Goal: Information Seeking & Learning: Learn about a topic

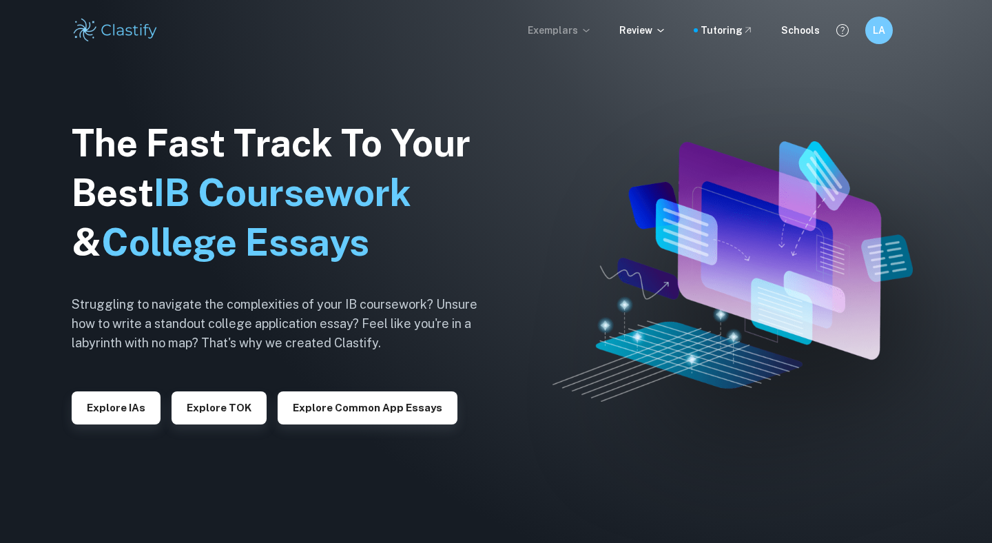
click at [574, 29] on p "Exemplars" at bounding box center [559, 30] width 64 height 15
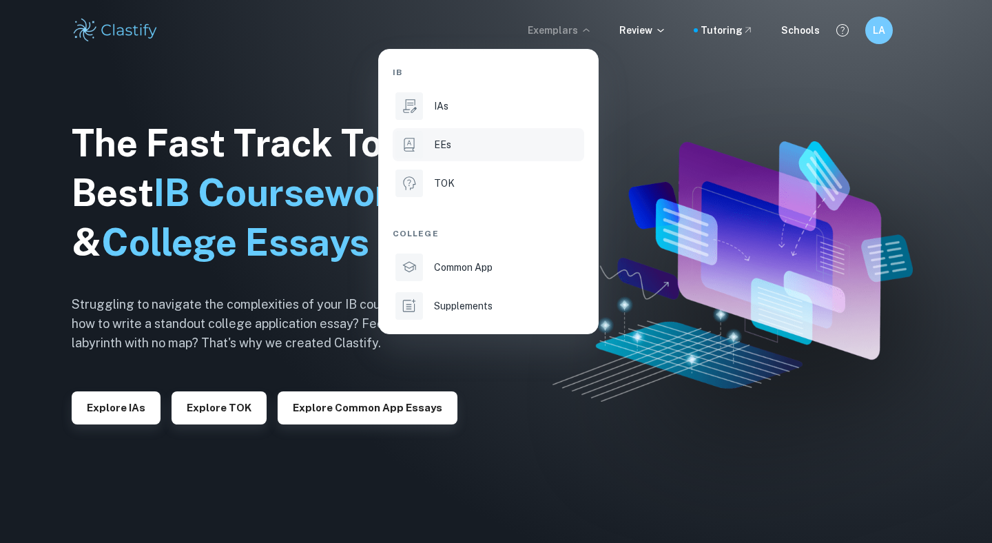
click at [477, 129] on li "EEs" at bounding box center [487, 144] width 191 height 33
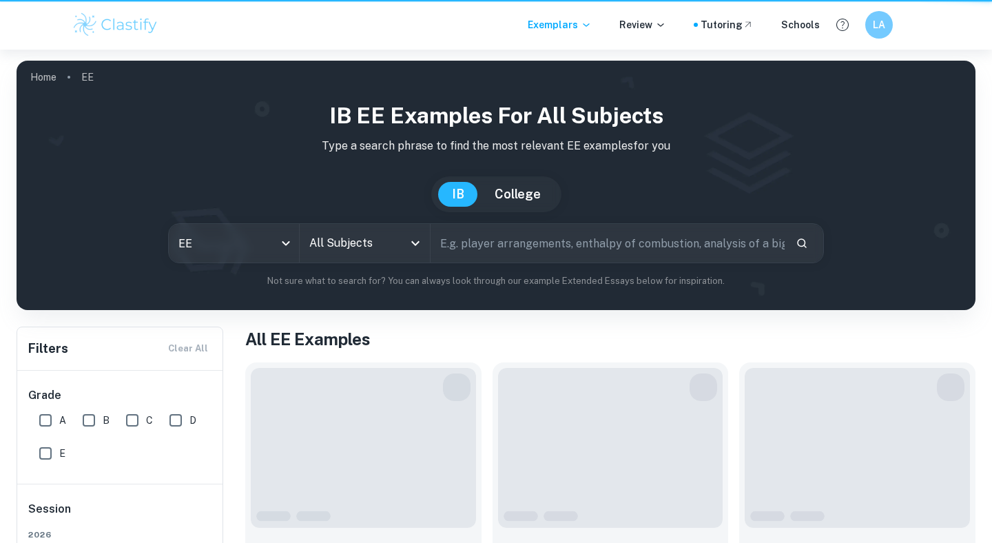
click at [475, 85] on div "IAs" at bounding box center [530, 81] width 111 height 8
type input "ia"
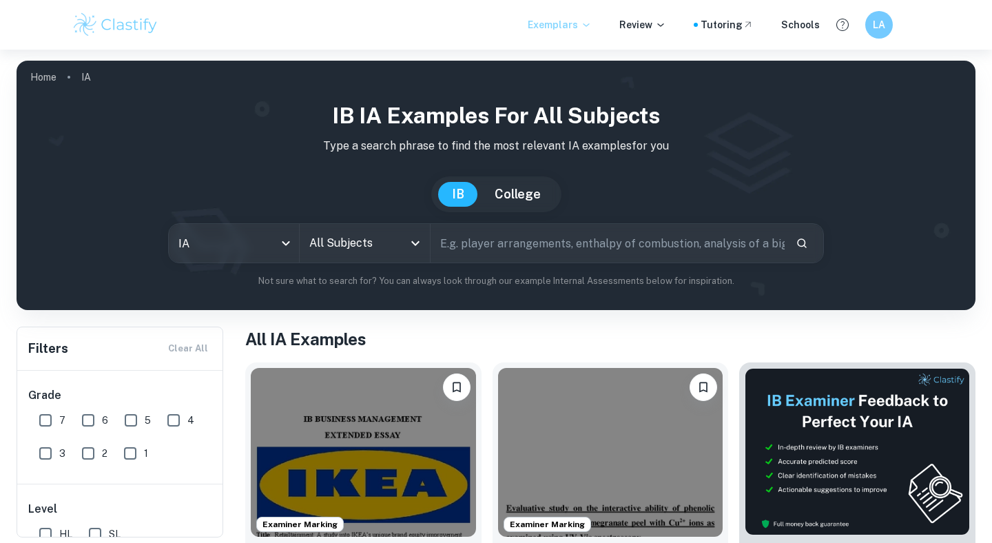
click at [574, 29] on p "Exemplars" at bounding box center [559, 24] width 64 height 15
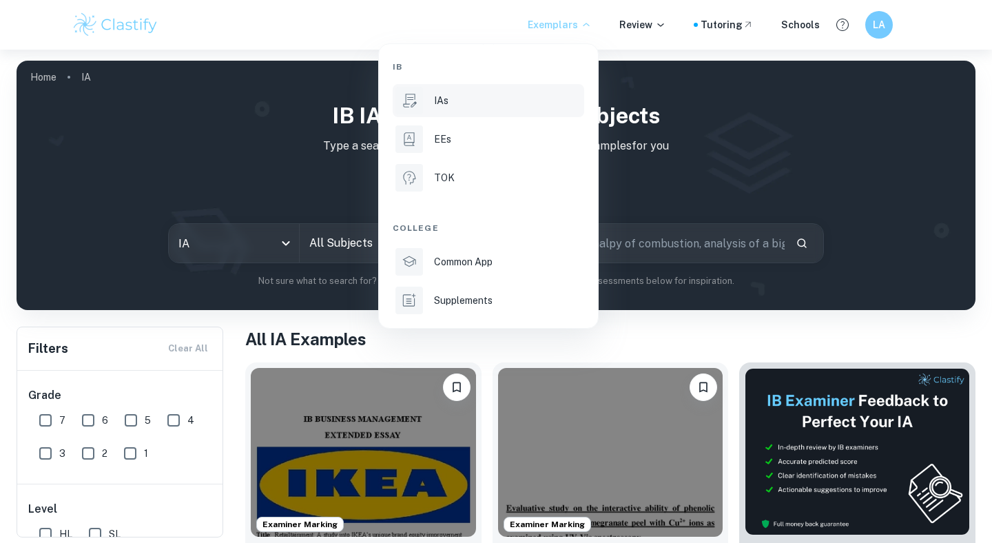
click at [437, 101] on p "IAs" at bounding box center [441, 100] width 14 height 15
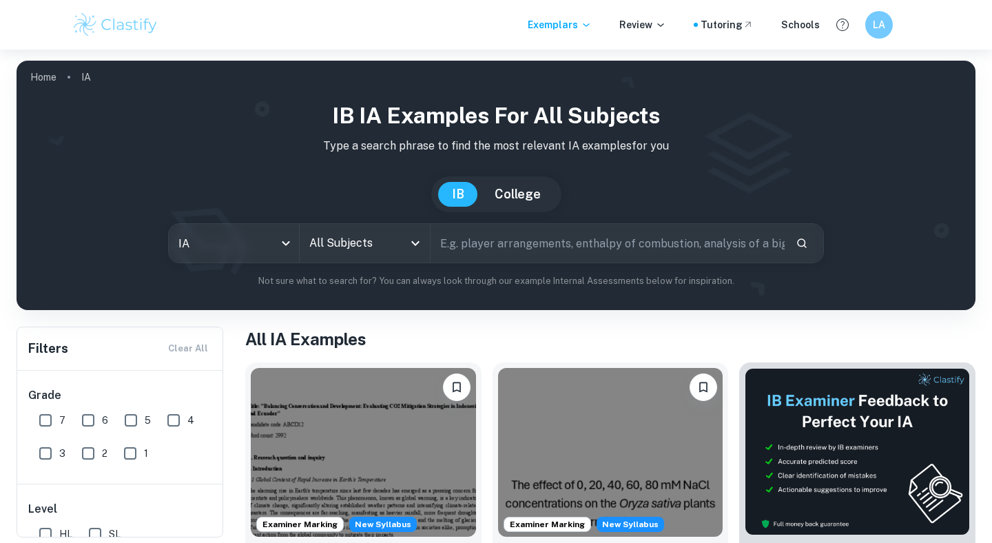
click at [524, 247] on input "text" at bounding box center [607, 243] width 354 height 39
type input "m"
paste input "IB DP Mathematics: Applications and Interpretation [PERSON_NAME] 2025-26 Assign…"
click at [622, 243] on input "IB DP Mathematics: Applications and Interpretation [PERSON_NAME] 2025-26 Assign…" at bounding box center [591, 243] width 322 height 39
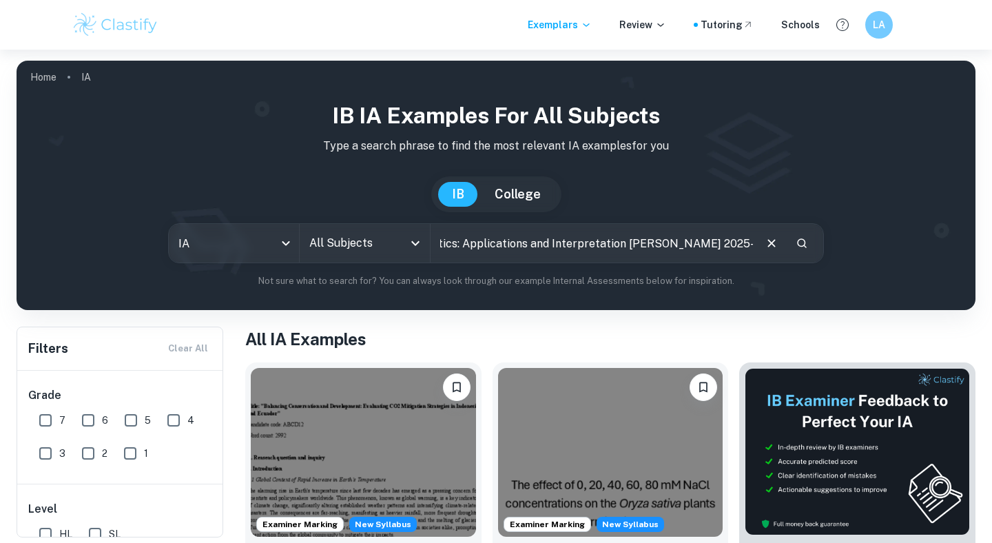
drag, startPoint x: 633, startPoint y: 243, endPoint x: 991, endPoint y: 264, distance: 358.7
type input "IB DP Mathematics: Applications and Interpretation SL"
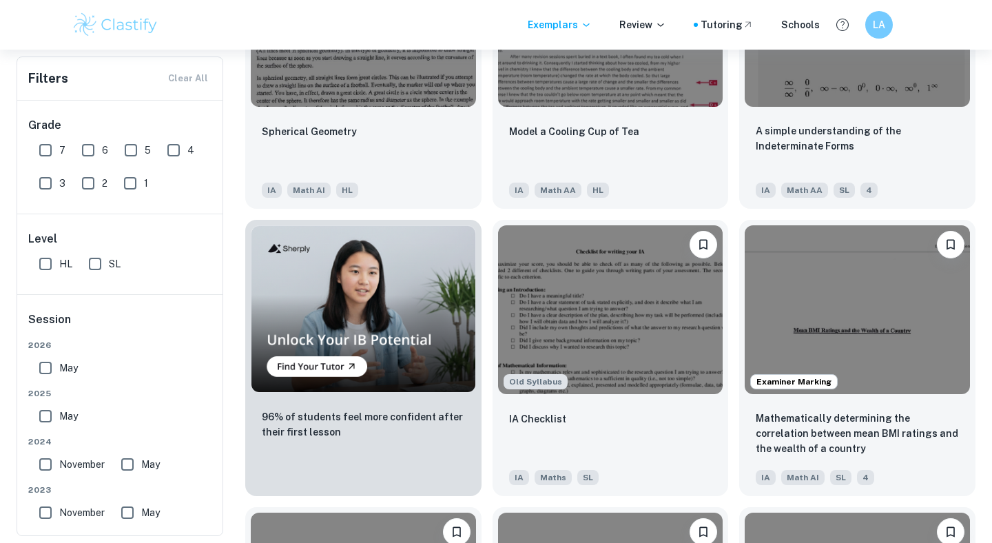
scroll to position [715, 0]
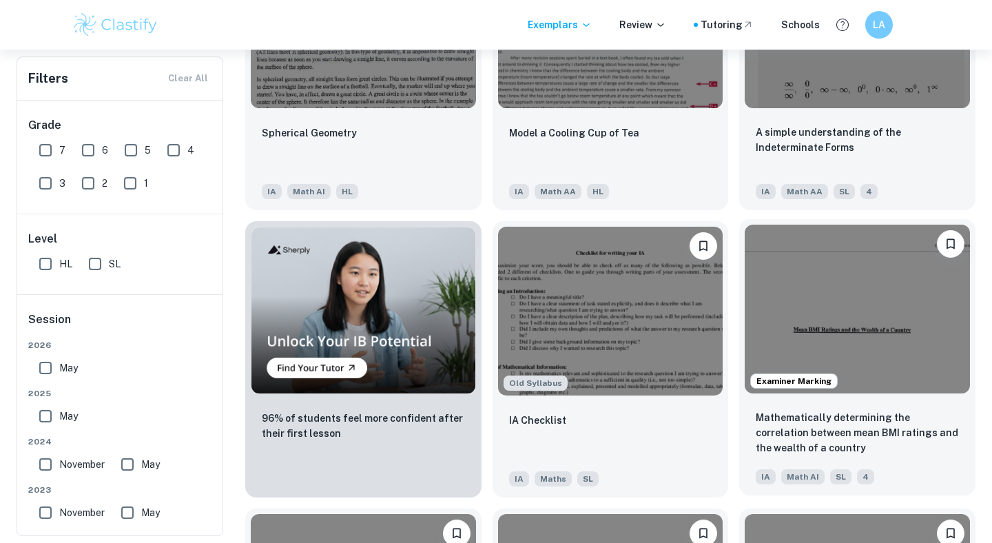
click at [893, 348] on img at bounding box center [856, 308] width 225 height 169
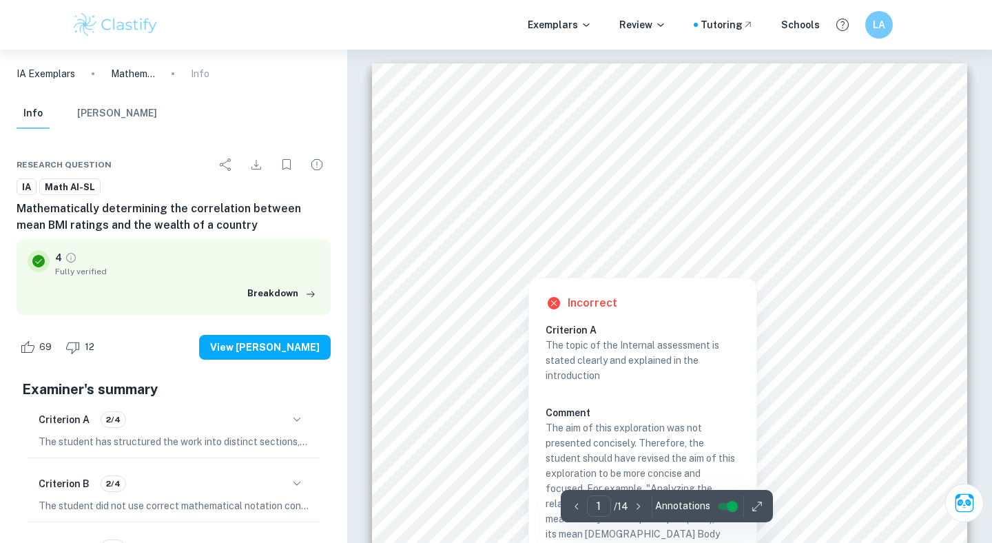
click at [532, 263] on div at bounding box center [528, 262] width 21 height 21
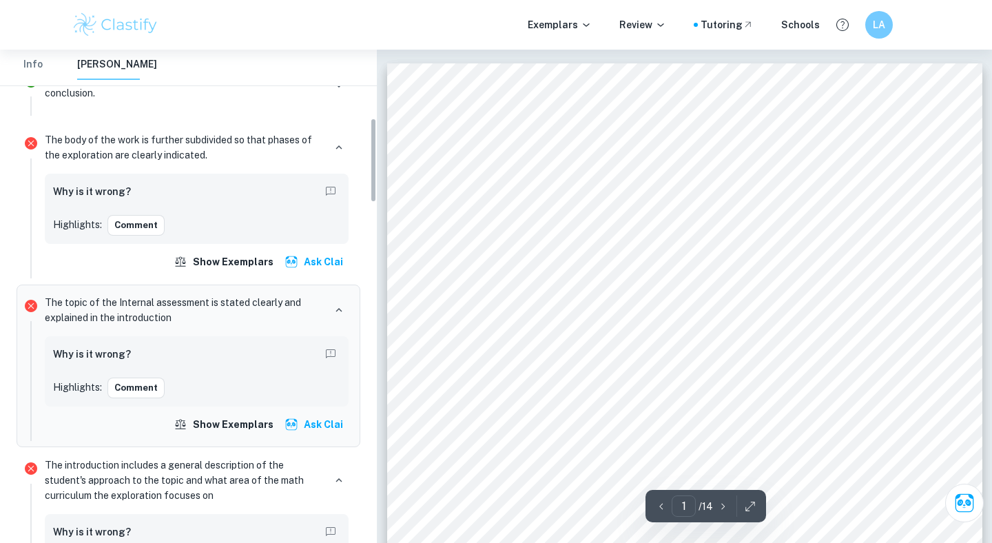
scroll to position [396, 0]
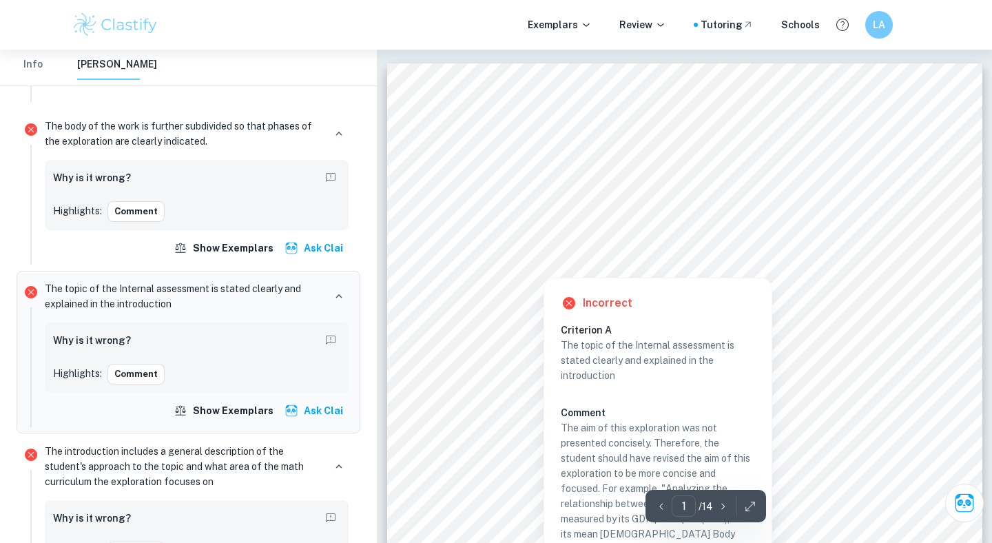
click at [539, 260] on div at bounding box center [542, 262] width 21 height 21
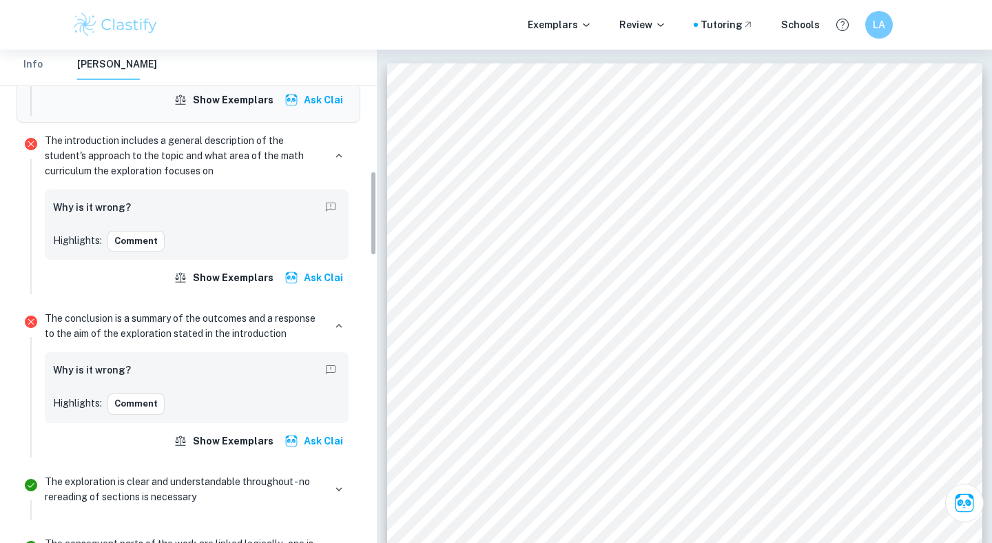
scroll to position [706, 0]
